Goal: Task Accomplishment & Management: Manage account settings

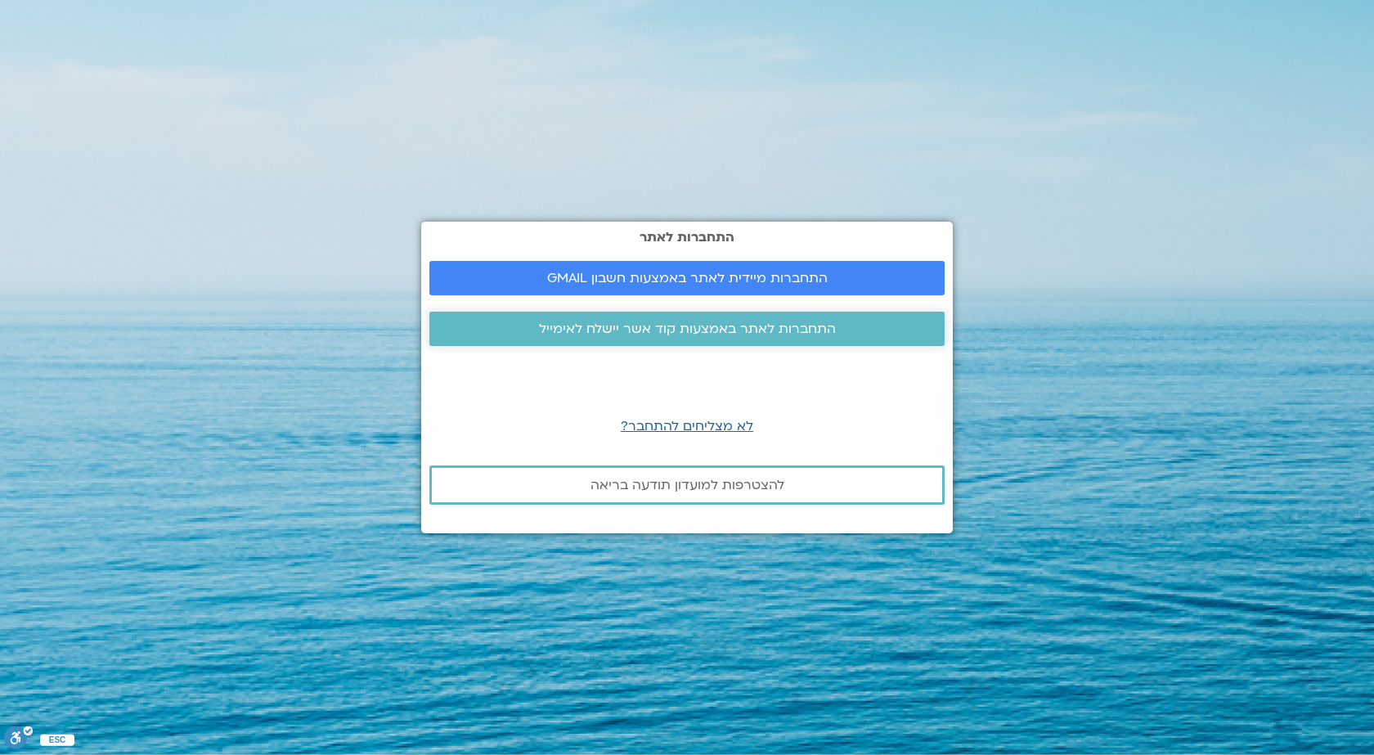
click at [684, 329] on span "התחברות לאתר באמצעות קוד אשר יישלח לאימייל" at bounding box center [687, 328] width 297 height 15
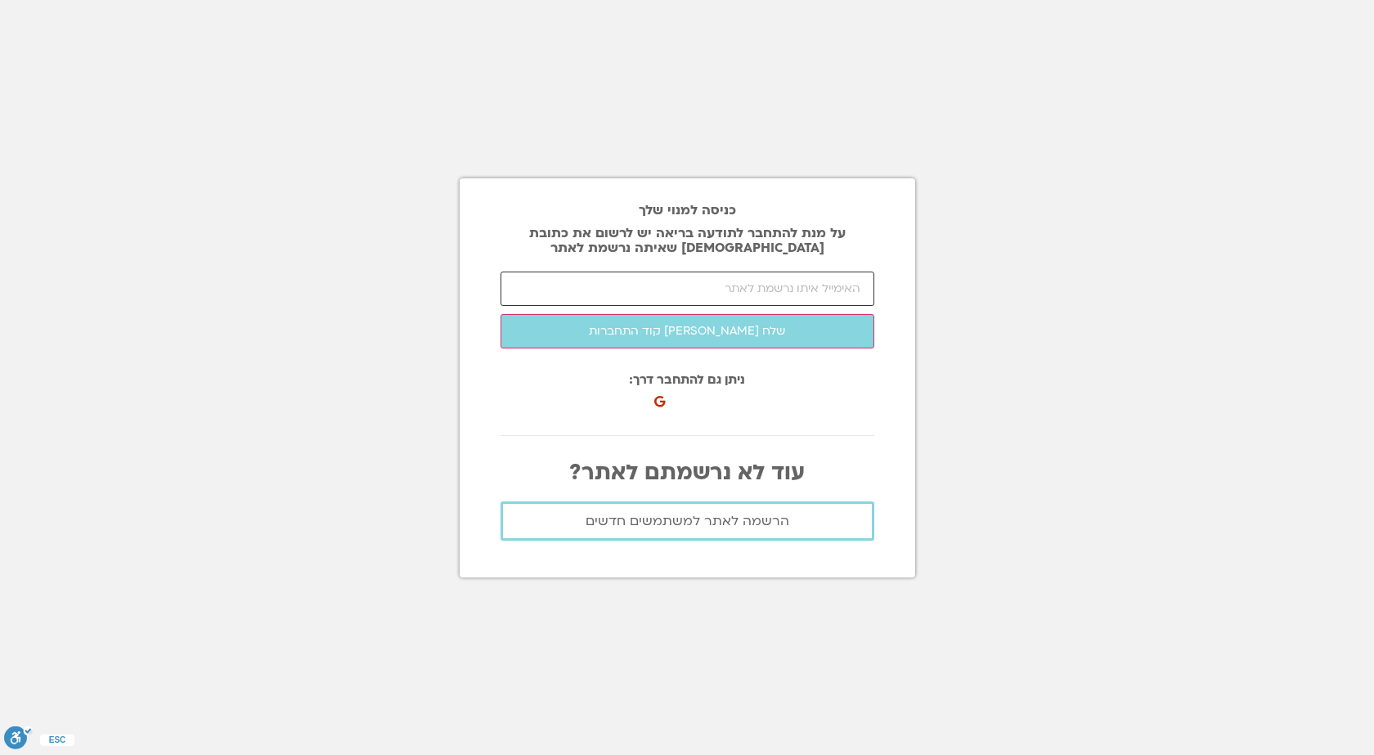
click at [773, 283] on input "email" at bounding box center [687, 288] width 374 height 34
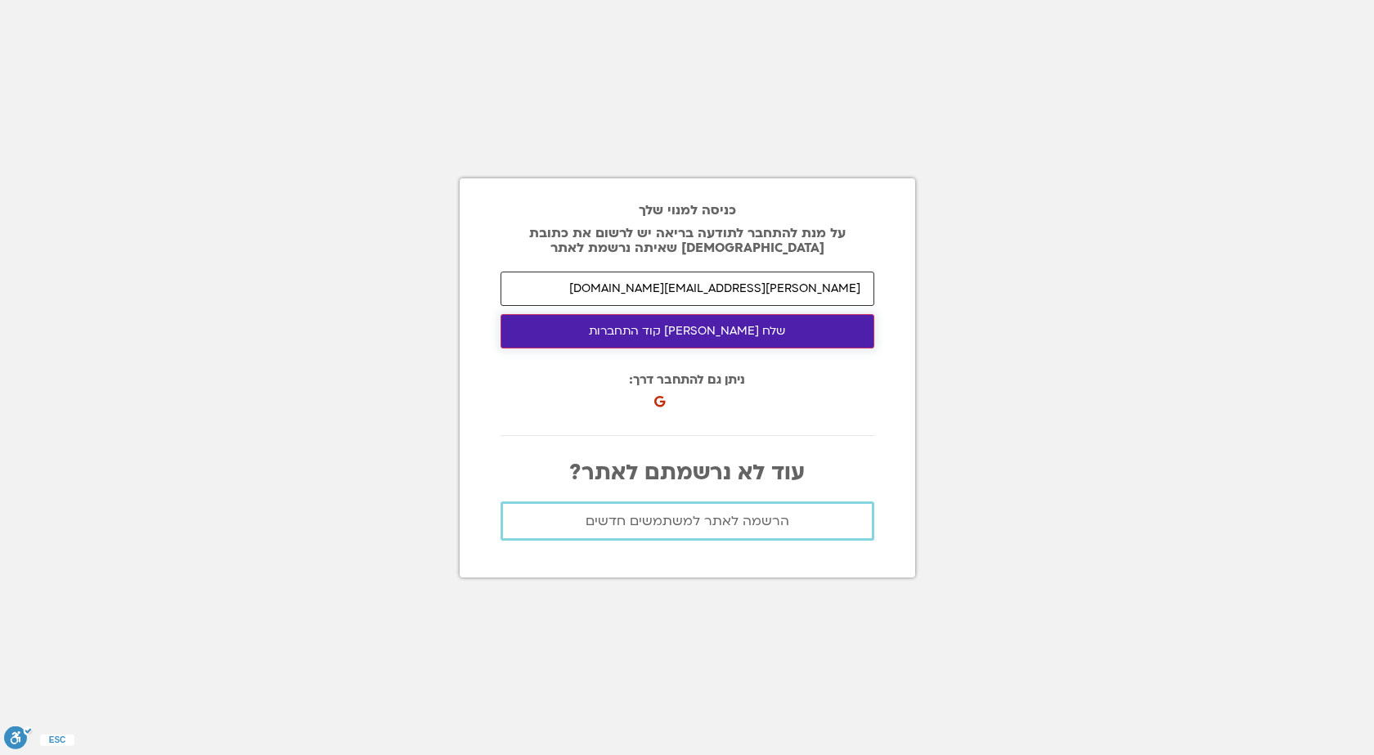
type input "[PERSON_NAME][EMAIL_ADDRESS][DOMAIN_NAME]"
click at [708, 333] on button "שלח [PERSON_NAME] קוד התחברות" at bounding box center [687, 331] width 374 height 34
